Goal: Task Accomplishment & Management: Use online tool/utility

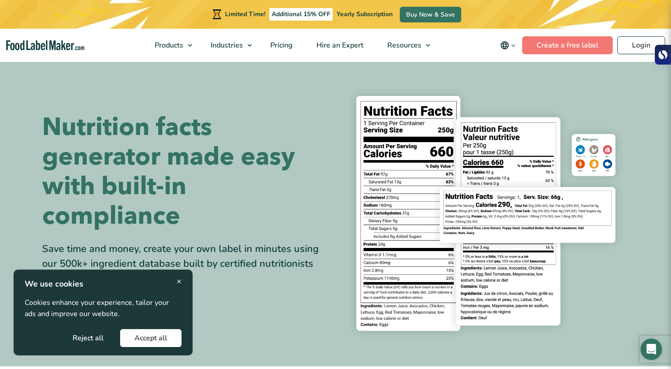
click at [148, 333] on button "Accept all" at bounding box center [150, 338] width 61 height 18
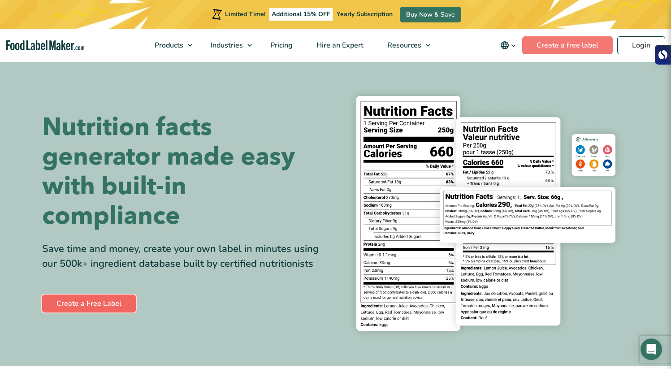
click at [120, 300] on link "Create a Free Label" at bounding box center [89, 303] width 94 height 18
